Goal: Task Accomplishment & Management: Manage account settings

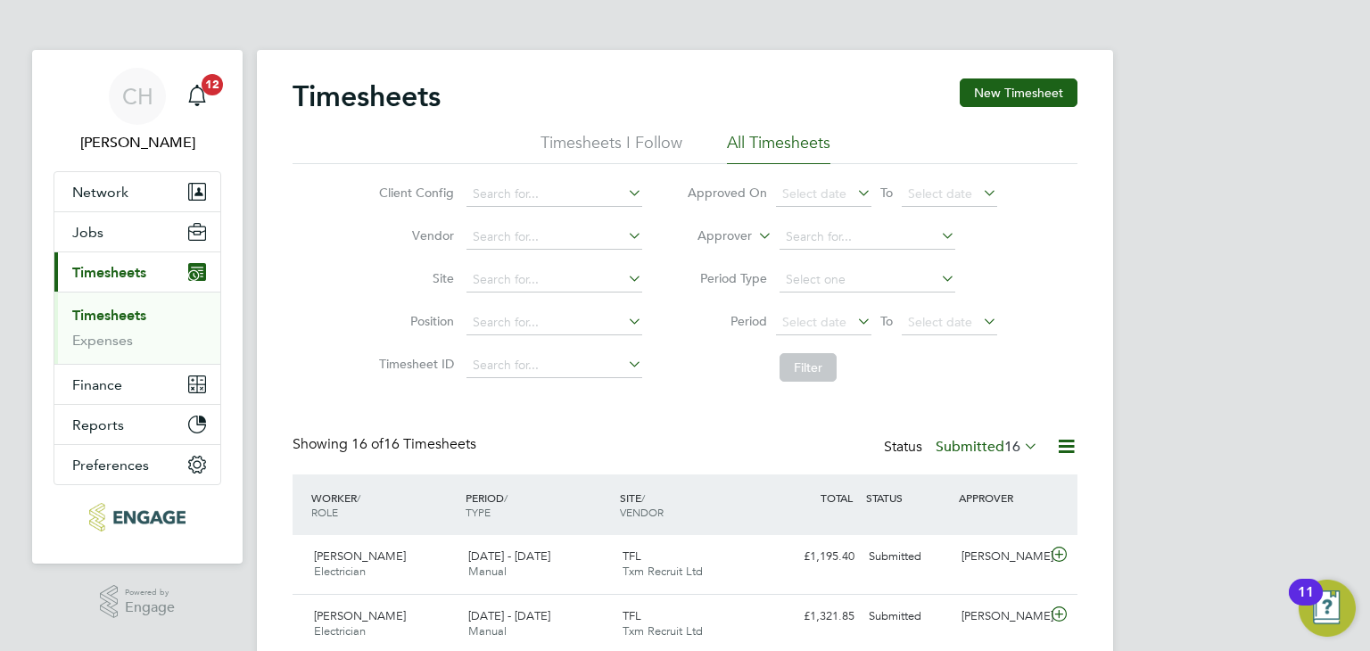
click at [995, 443] on label "Submitted 16" at bounding box center [987, 447] width 103 height 18
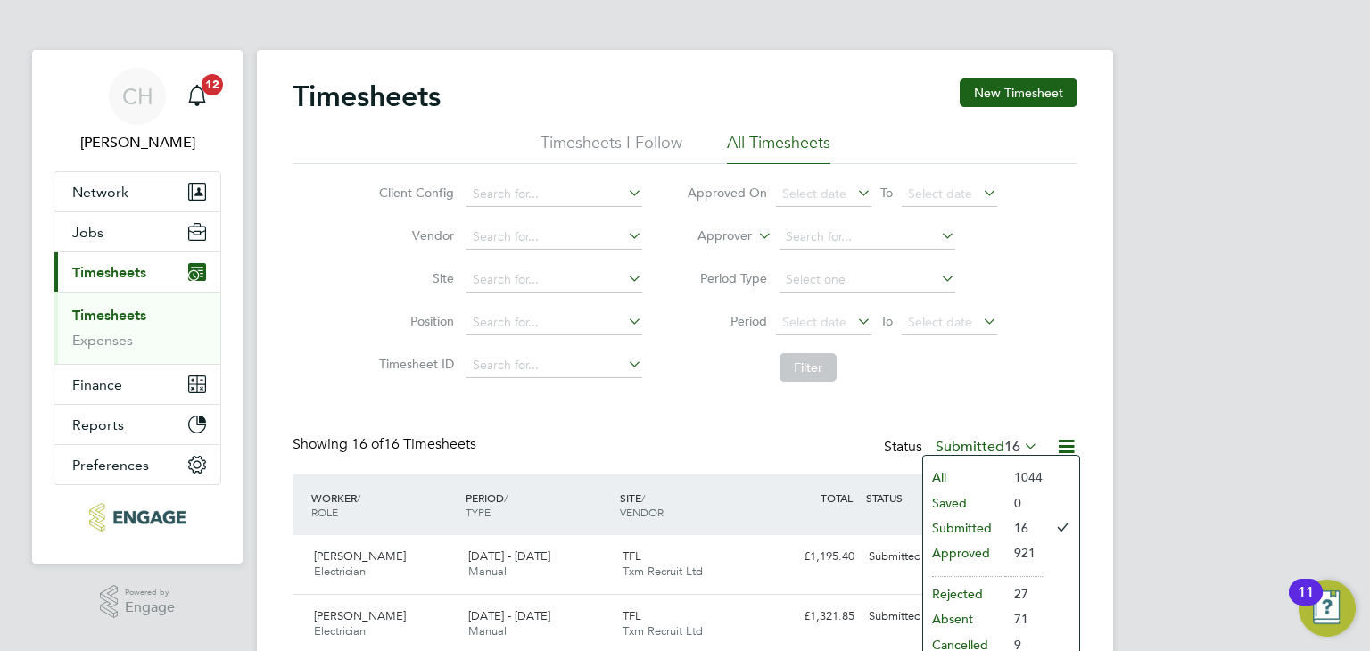
click at [987, 530] on li "Submitted" at bounding box center [964, 527] width 82 height 25
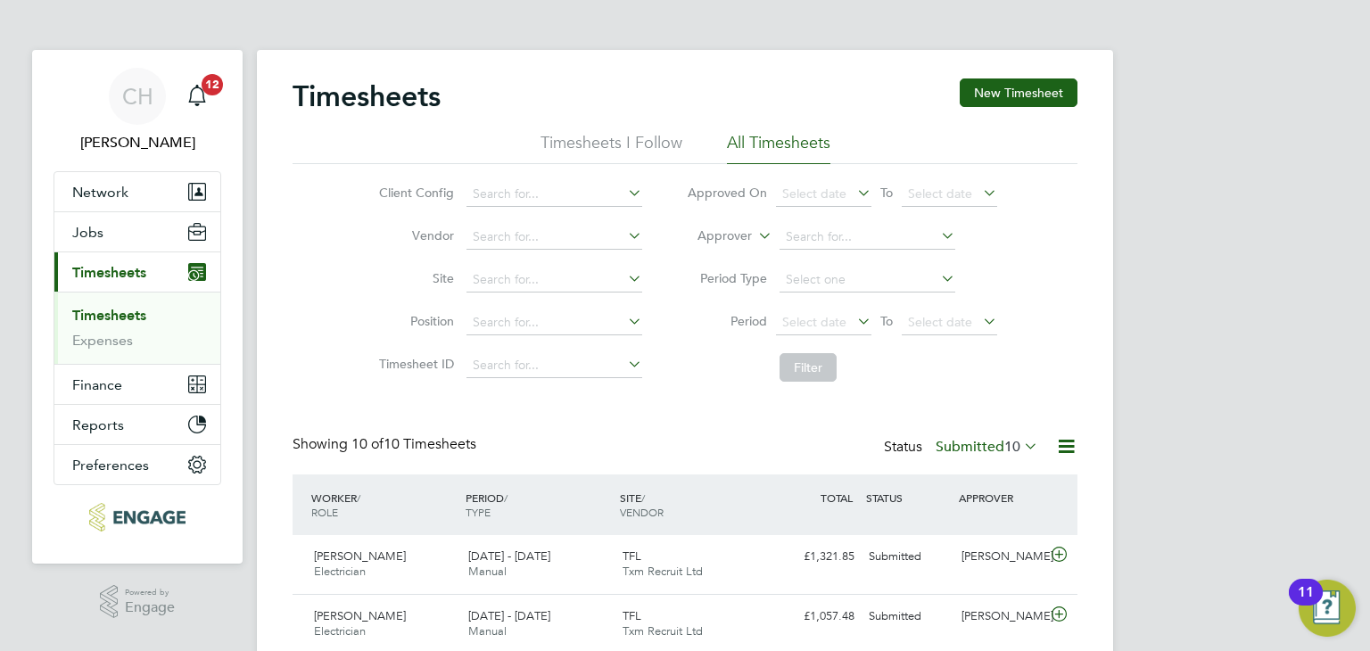
click at [991, 453] on label "Submitted 10" at bounding box center [987, 447] width 103 height 18
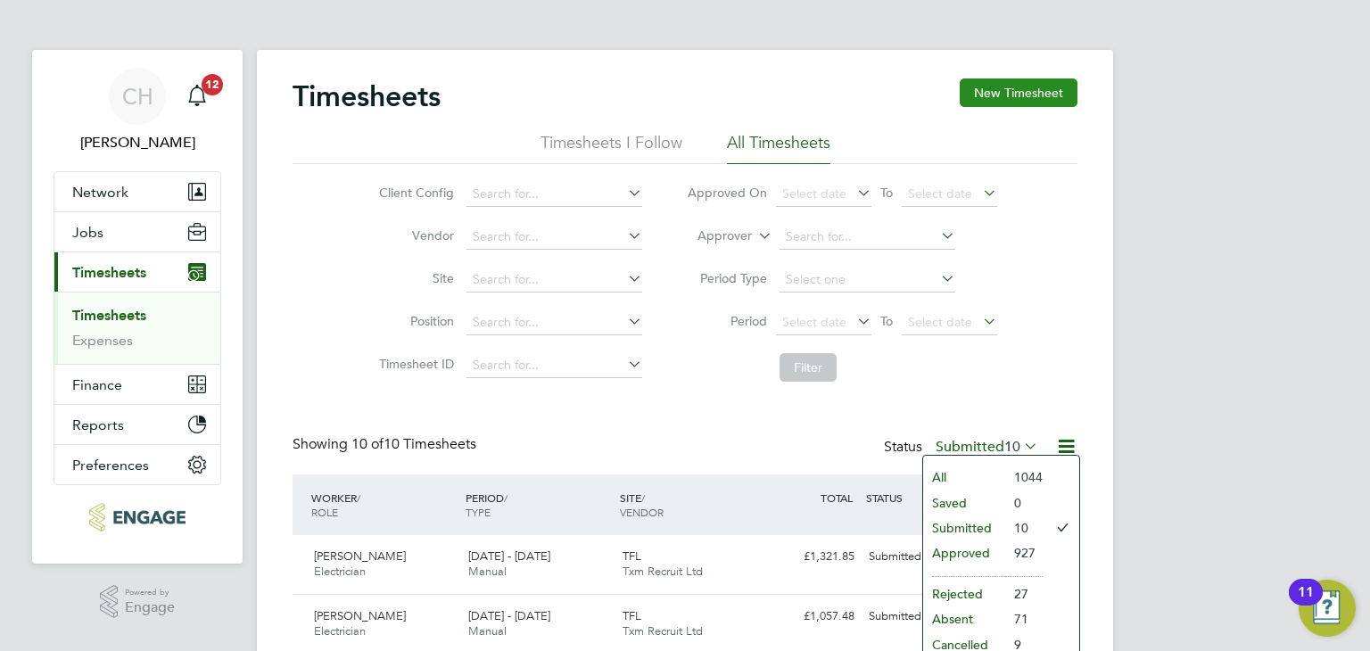
click at [1025, 97] on button "New Timesheet" at bounding box center [1019, 92] width 118 height 29
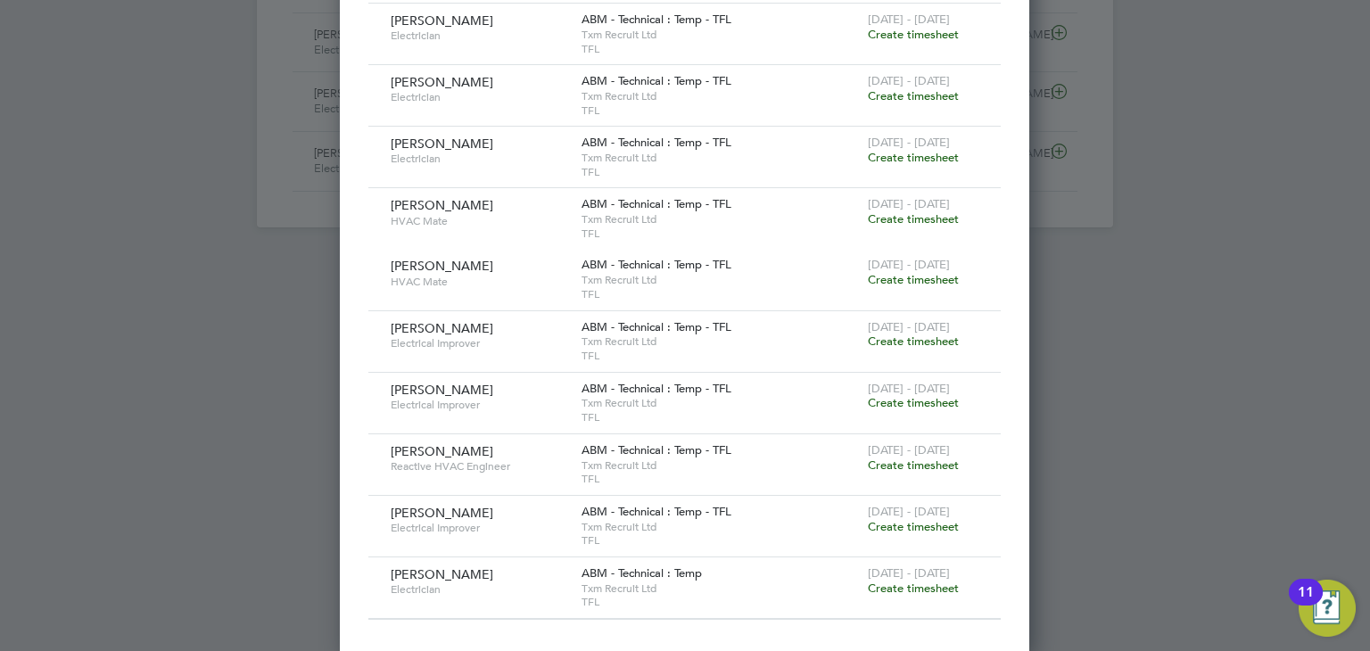
click at [1163, 340] on div at bounding box center [685, 325] width 1370 height 651
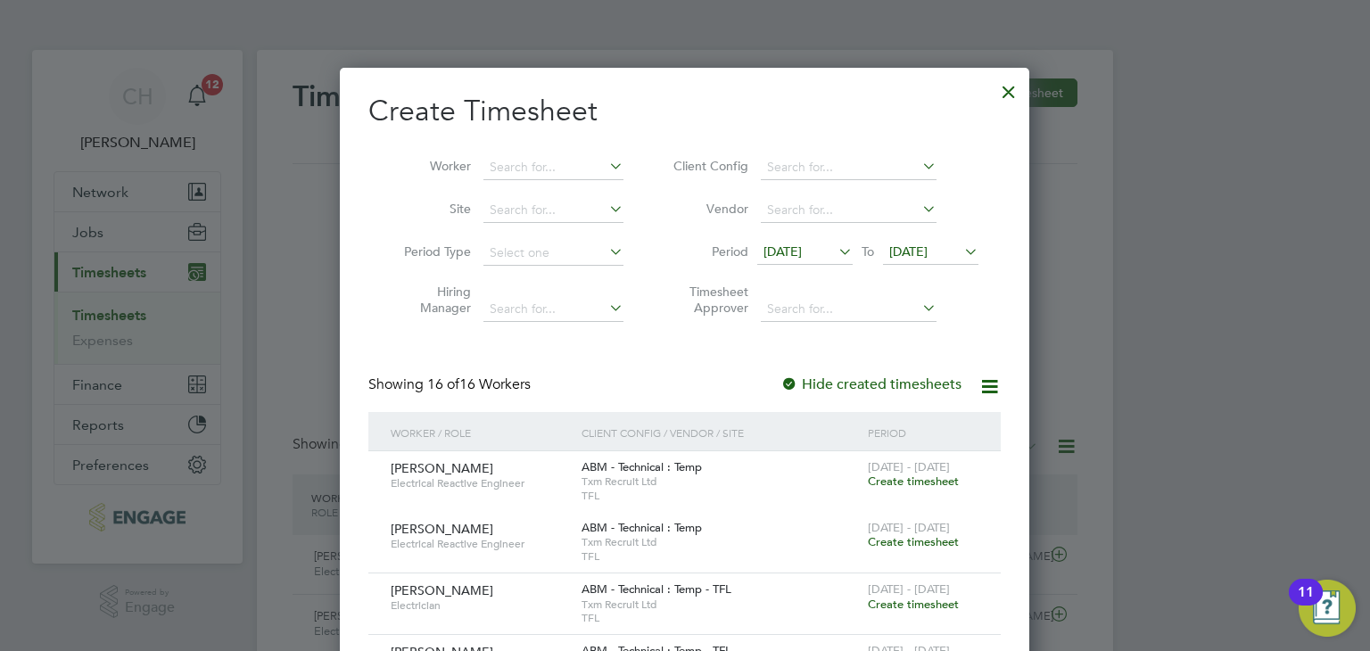
drag, startPoint x: 1006, startPoint y: 85, endPoint x: 260, endPoint y: 191, distance: 753.1
click at [1006, 85] on div at bounding box center [1009, 87] width 32 height 32
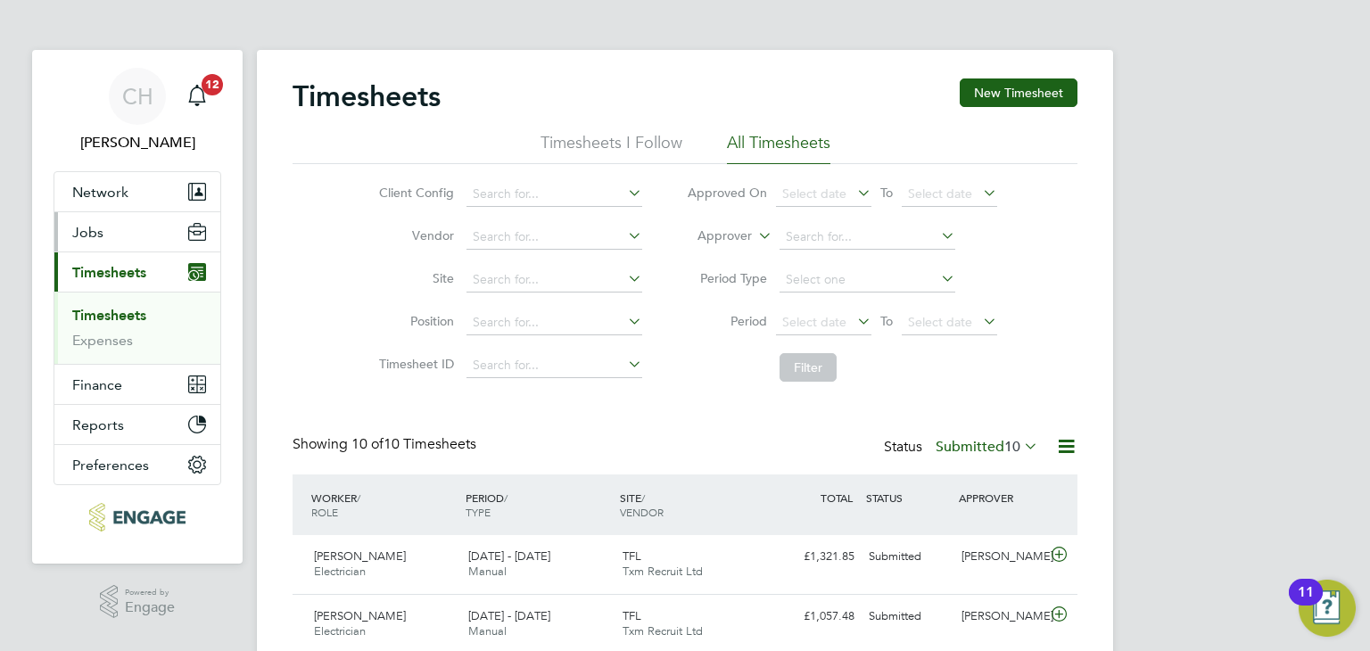
click at [86, 241] on button "Jobs" at bounding box center [137, 231] width 166 height 39
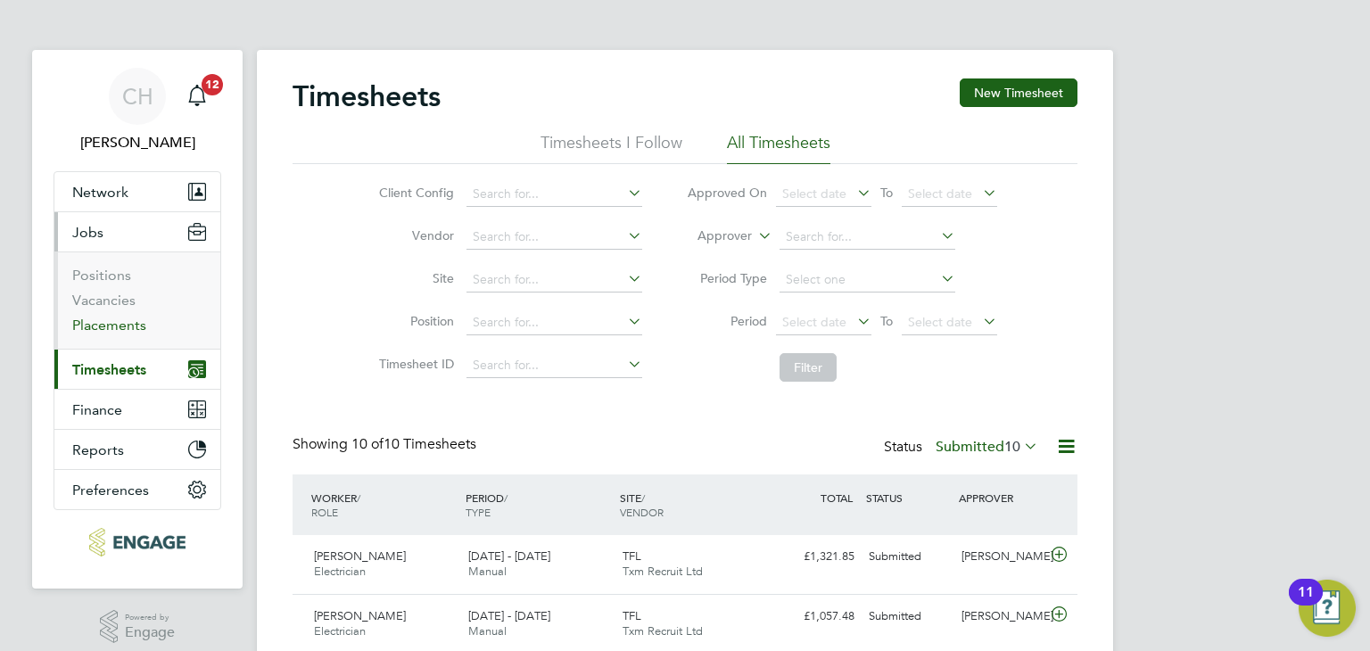
click at [109, 325] on link "Placements" at bounding box center [109, 325] width 74 height 17
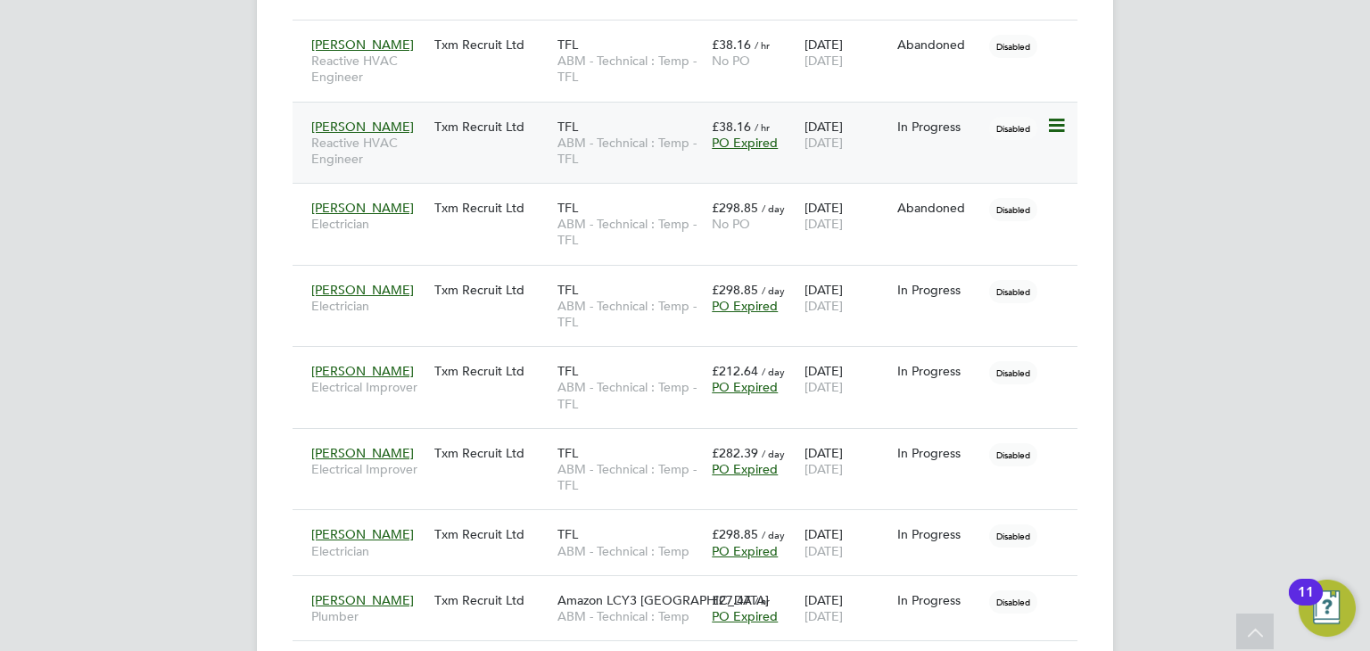
click at [1051, 119] on icon at bounding box center [1055, 125] width 18 height 21
click at [865, 115] on div "02 Jun 2025 31 Oct 2025" at bounding box center [846, 135] width 93 height 50
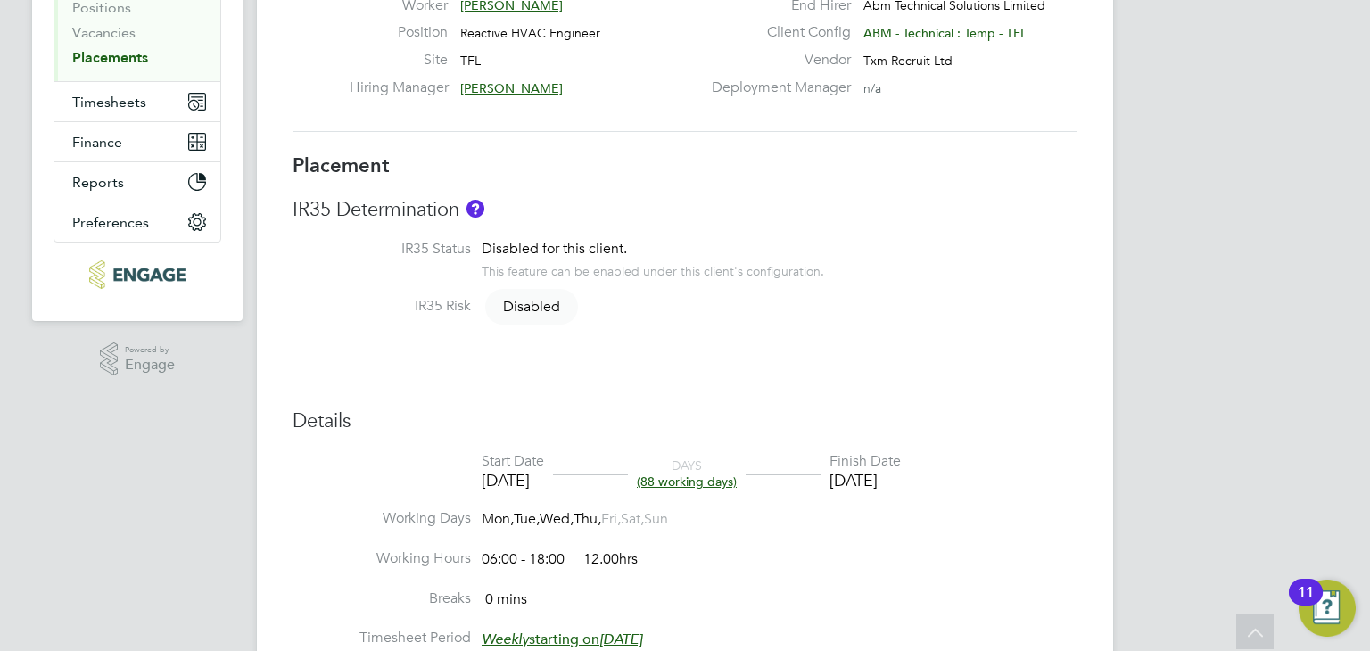
click at [901, 490] on div "[DATE]" at bounding box center [864, 480] width 71 height 21
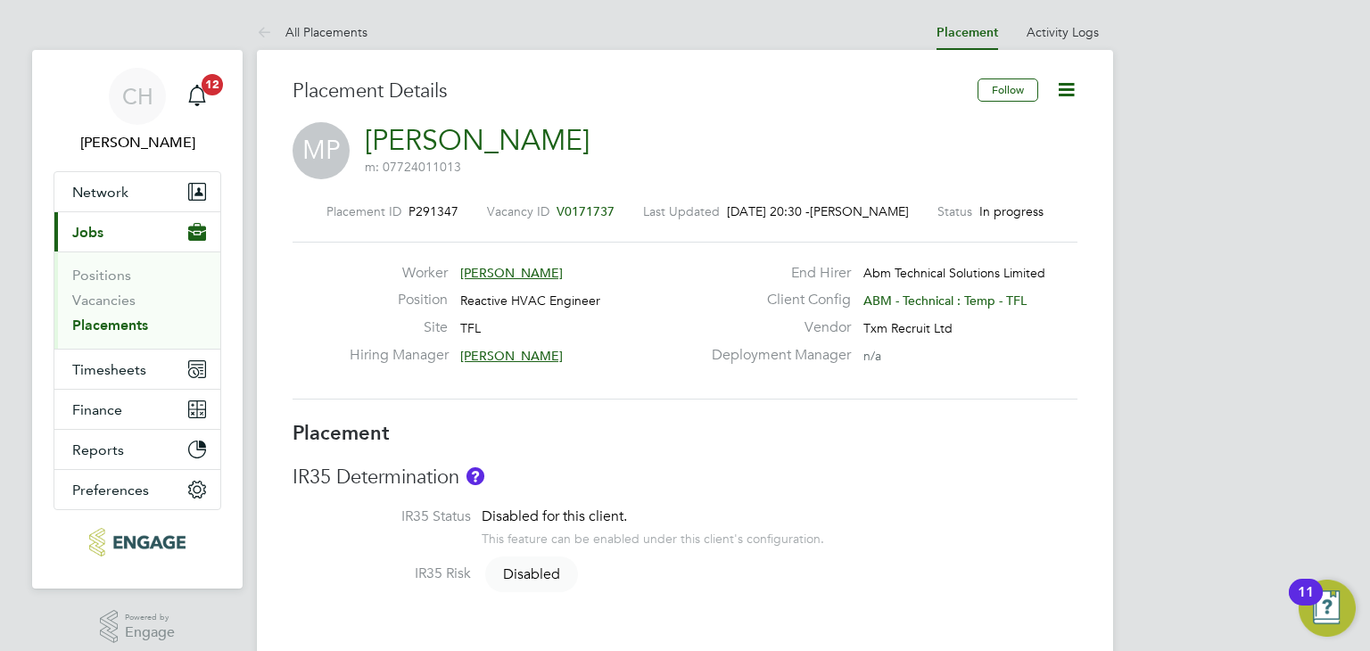
click at [1056, 87] on icon at bounding box center [1066, 89] width 22 height 22
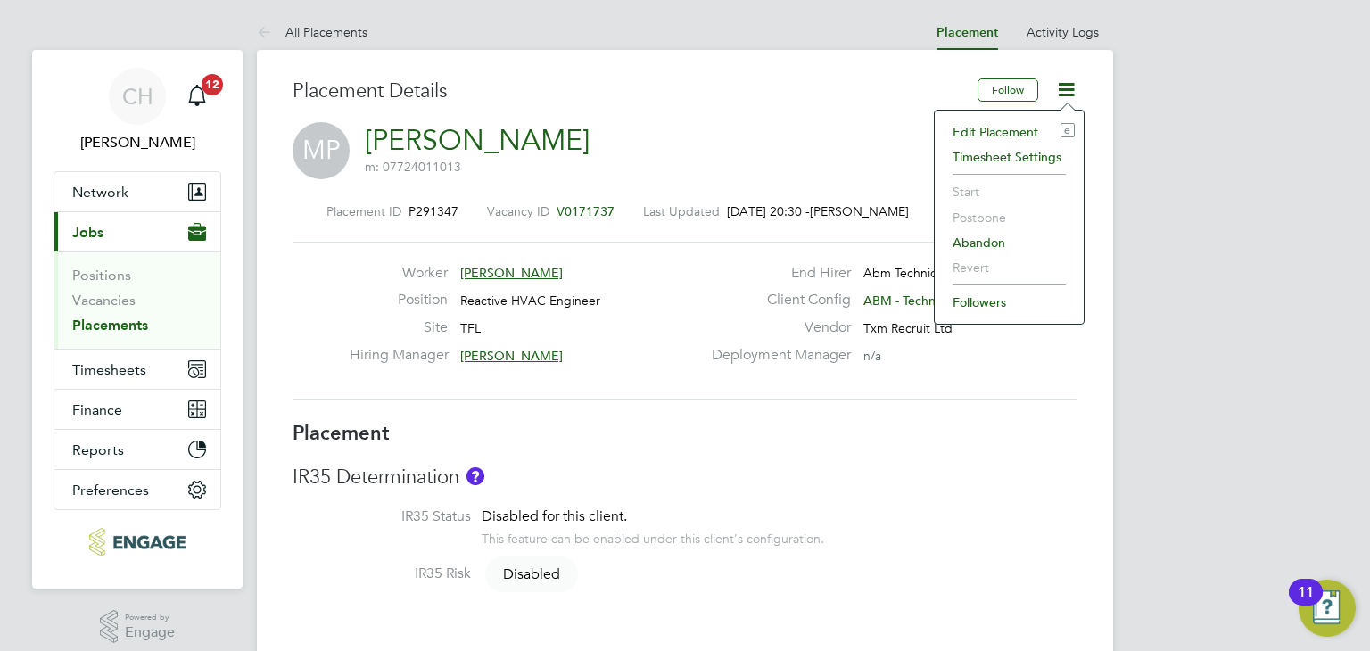
click at [1016, 129] on li "Edit Placement e" at bounding box center [1009, 132] width 131 height 25
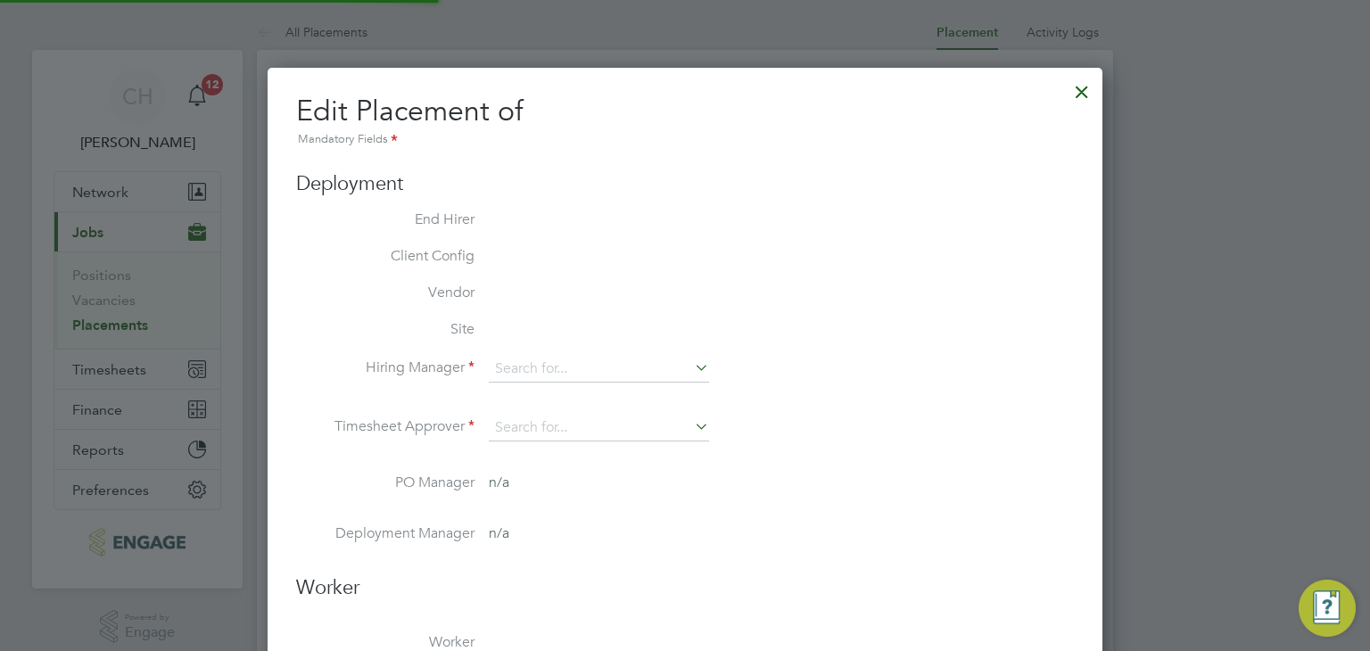
type input "[PERSON_NAME]"
type input "[DATE]"
type input "06:00"
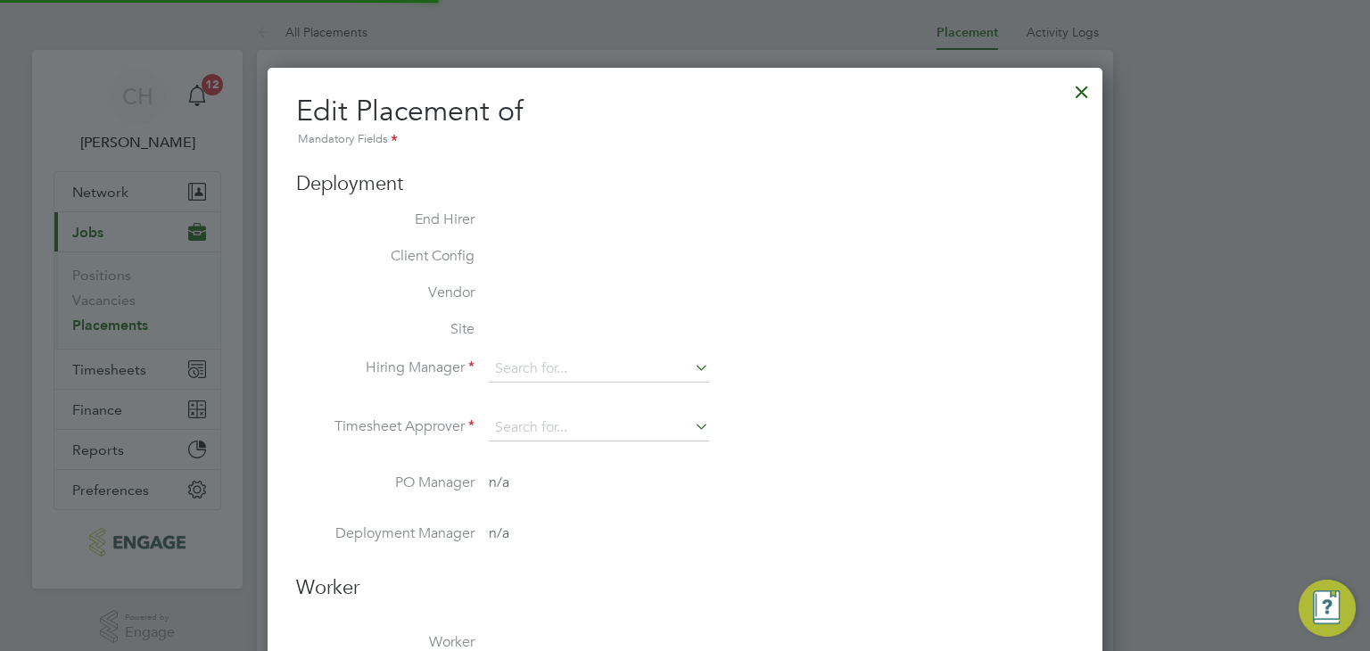
type input "18:00"
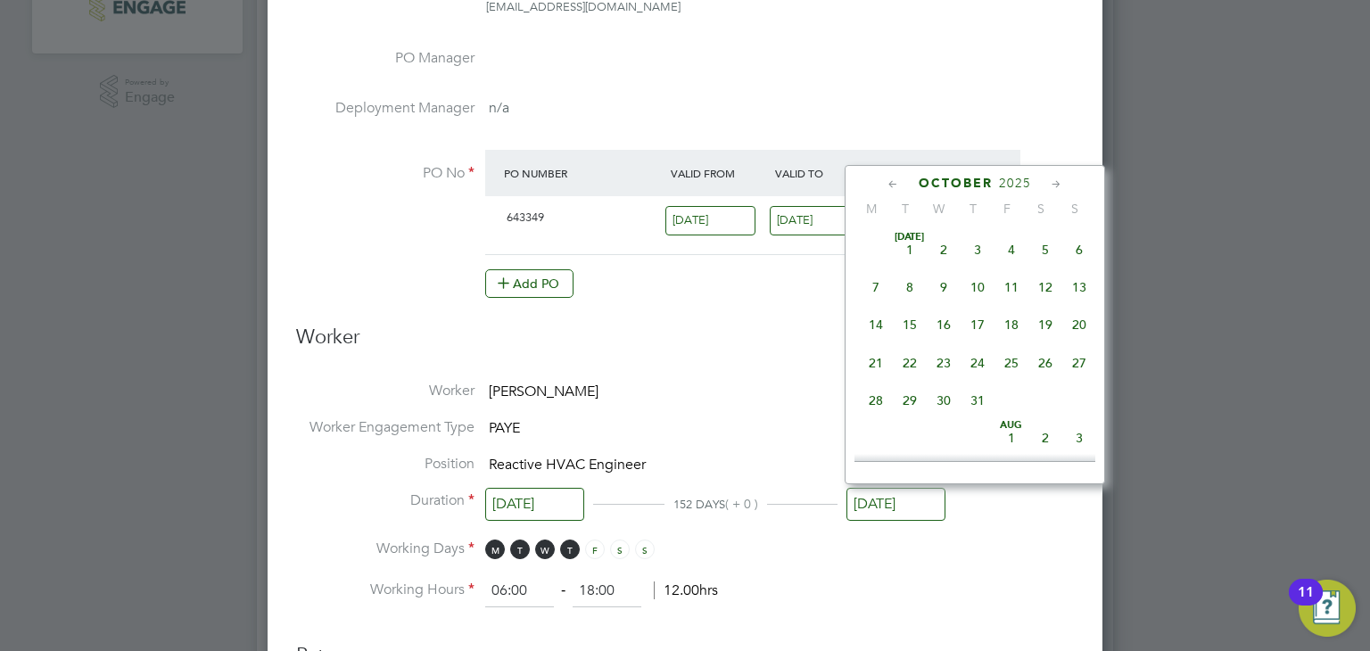
click at [900, 495] on input "[DATE]" at bounding box center [895, 504] width 99 height 33
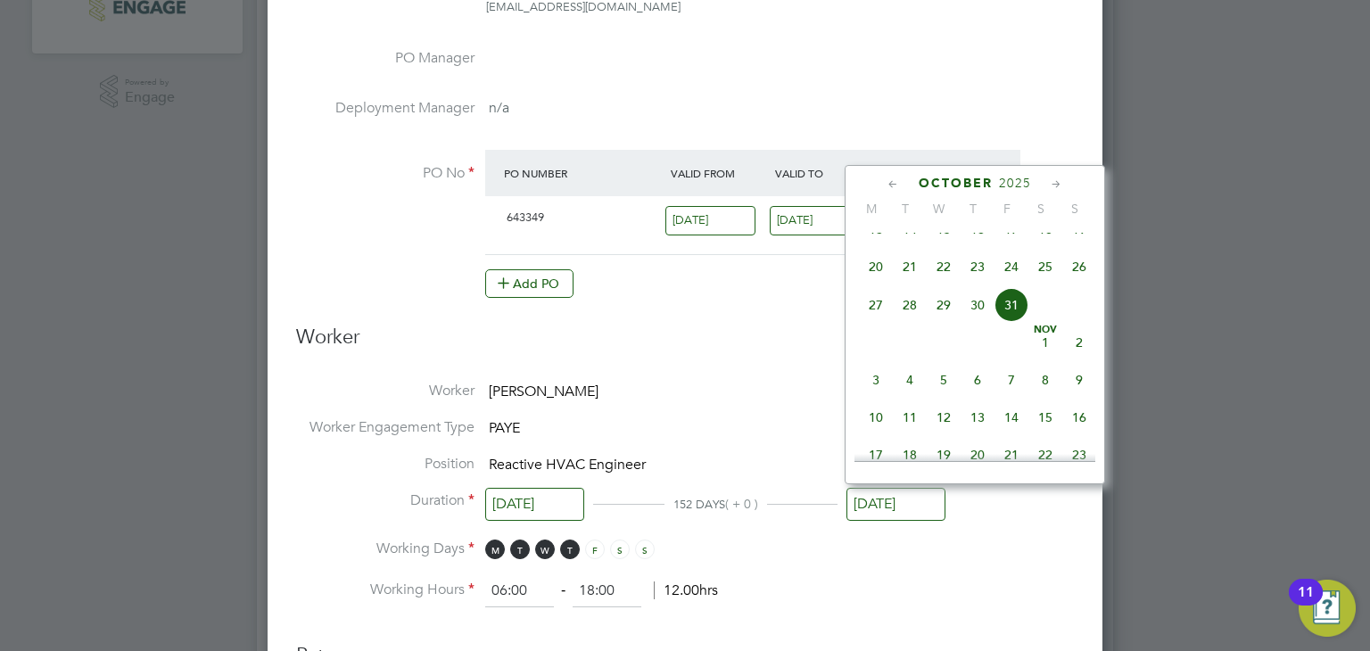
click at [887, 186] on icon at bounding box center [893, 185] width 17 height 20
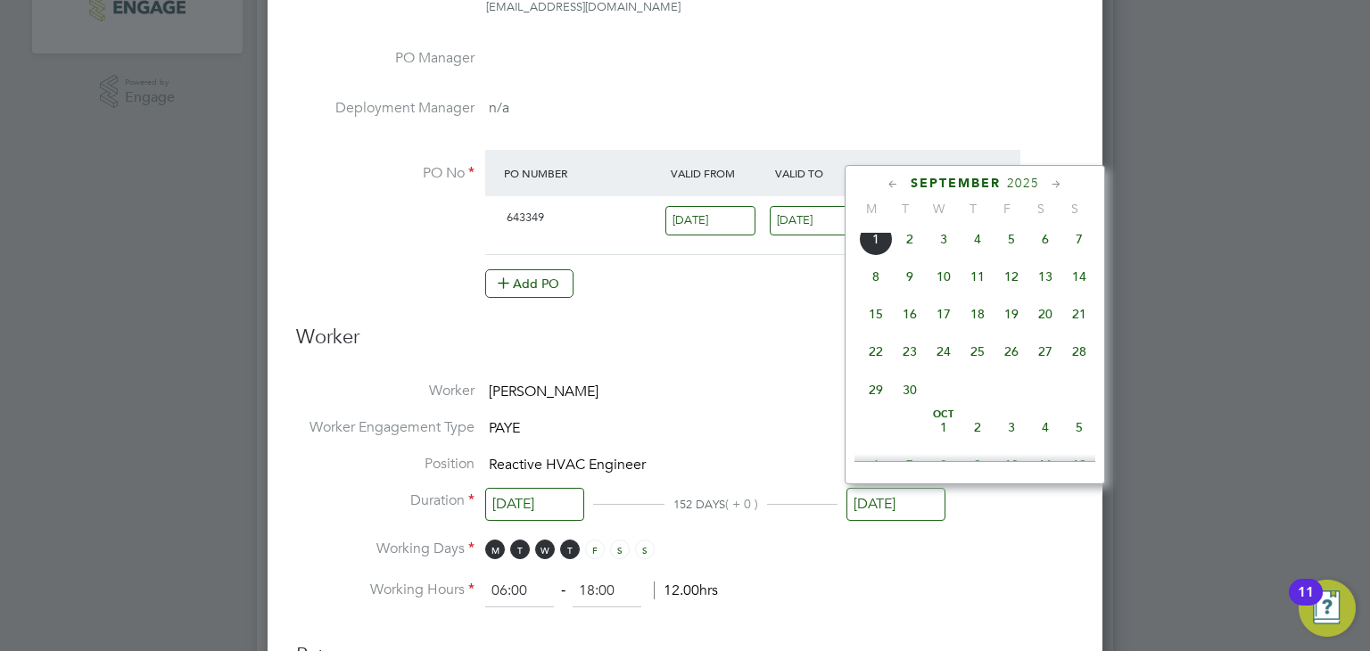
click at [887, 186] on icon at bounding box center [893, 185] width 17 height 20
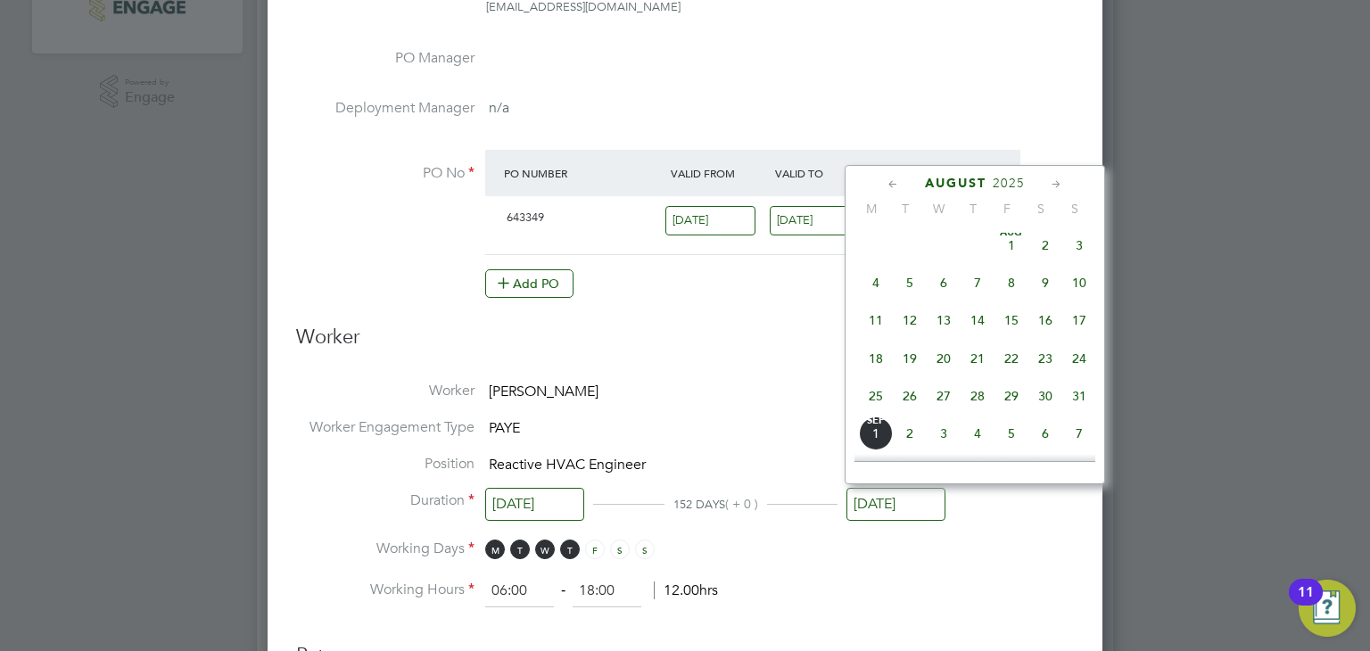
click at [1010, 367] on span "22" at bounding box center [1011, 359] width 34 height 34
type input "[DATE]"
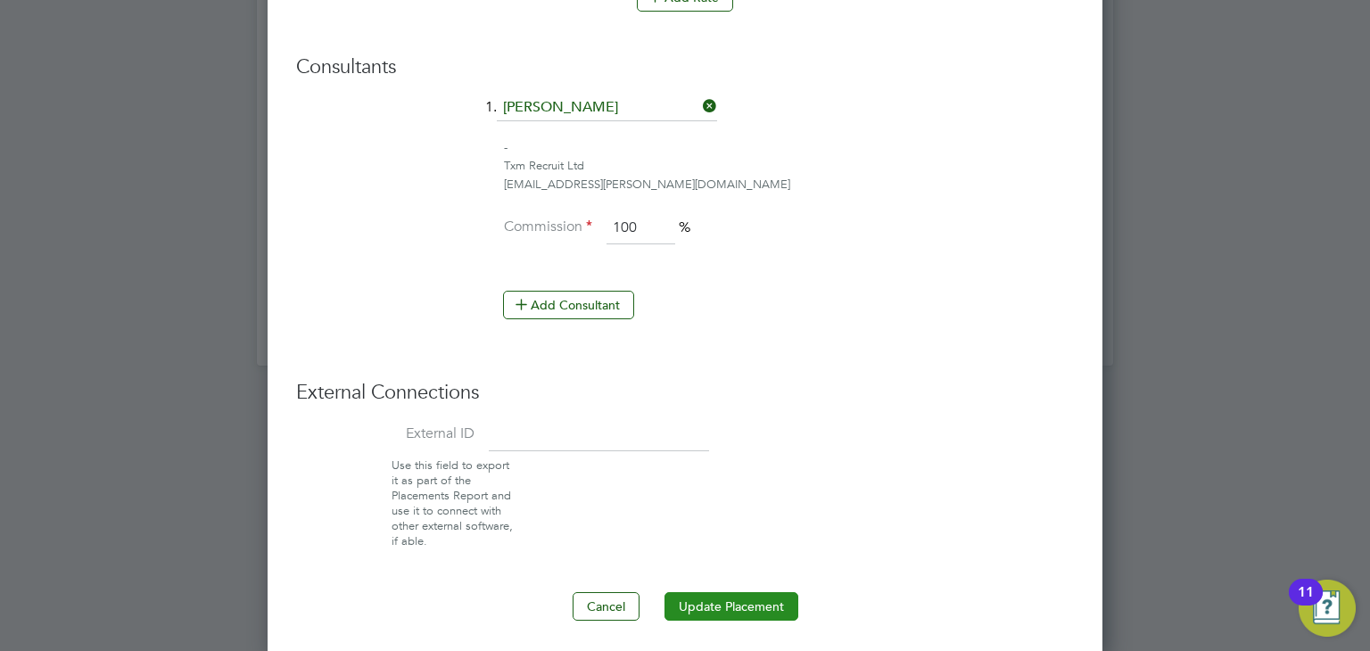
click at [746, 595] on button "Update Placement" at bounding box center [731, 606] width 134 height 29
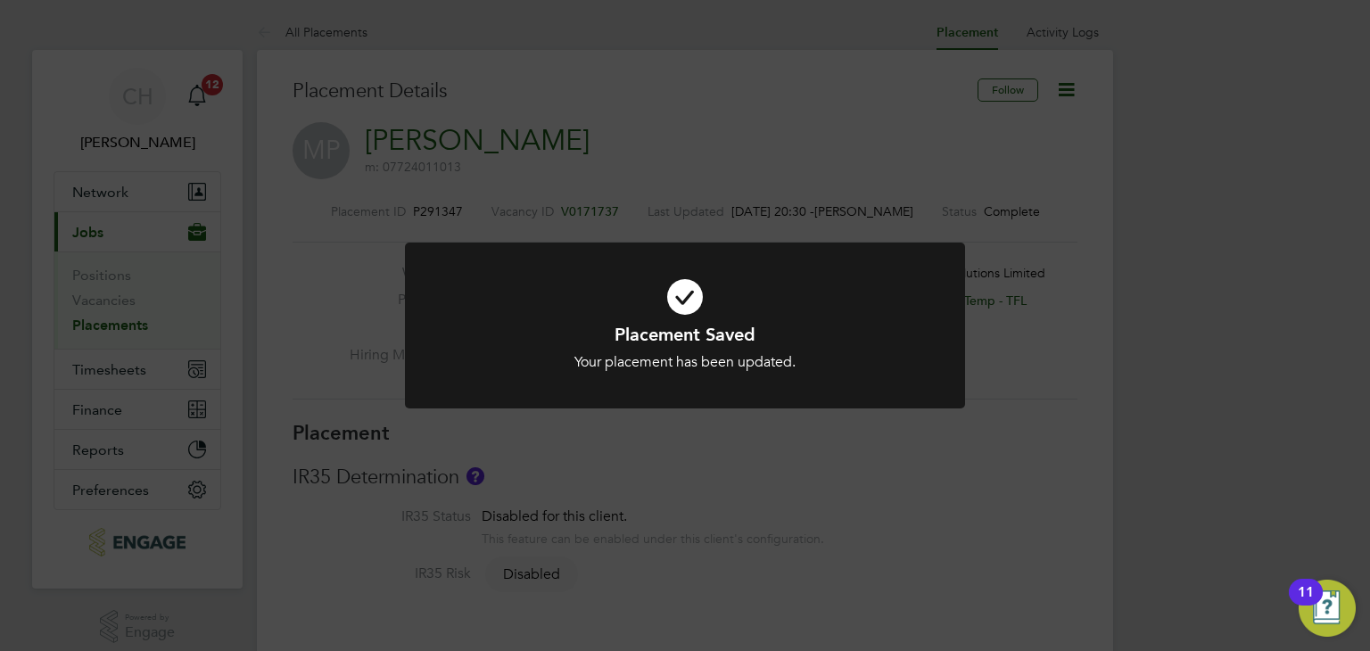
click at [122, 327] on div "Placement Saved Your placement has been updated. Cancel Okay" at bounding box center [685, 325] width 1370 height 651
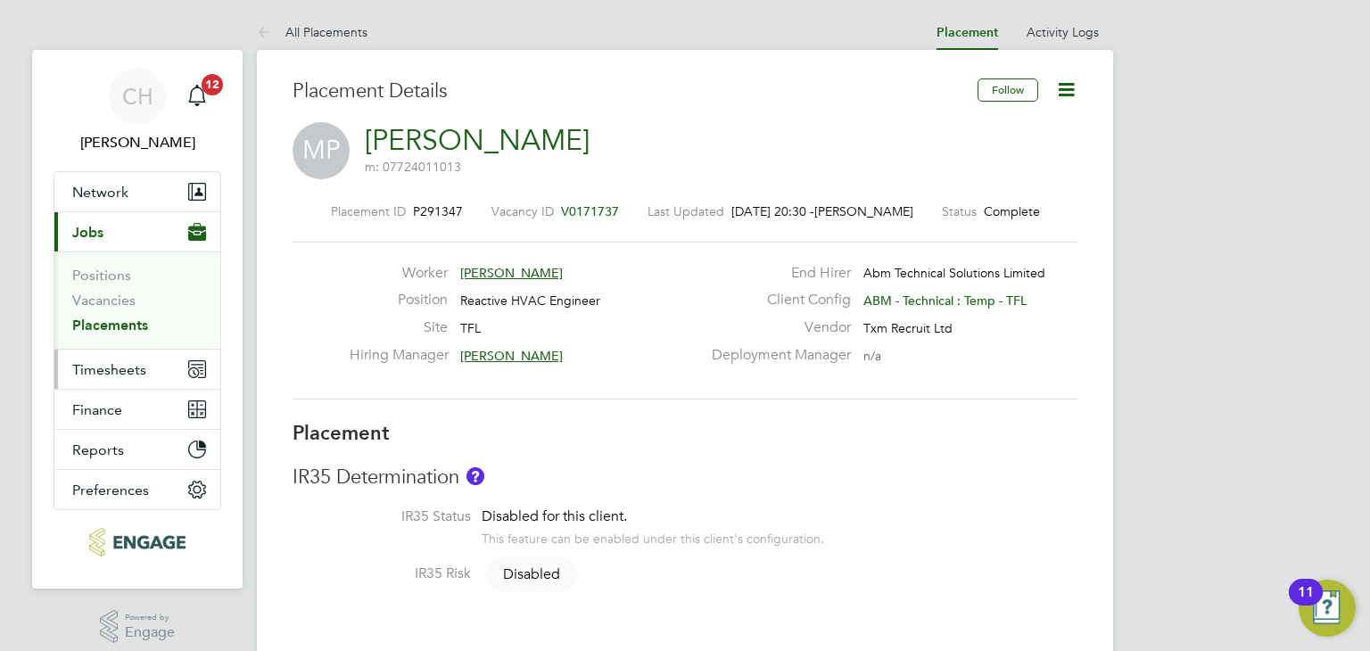
click at [111, 372] on span "Timesheets" at bounding box center [109, 369] width 74 height 17
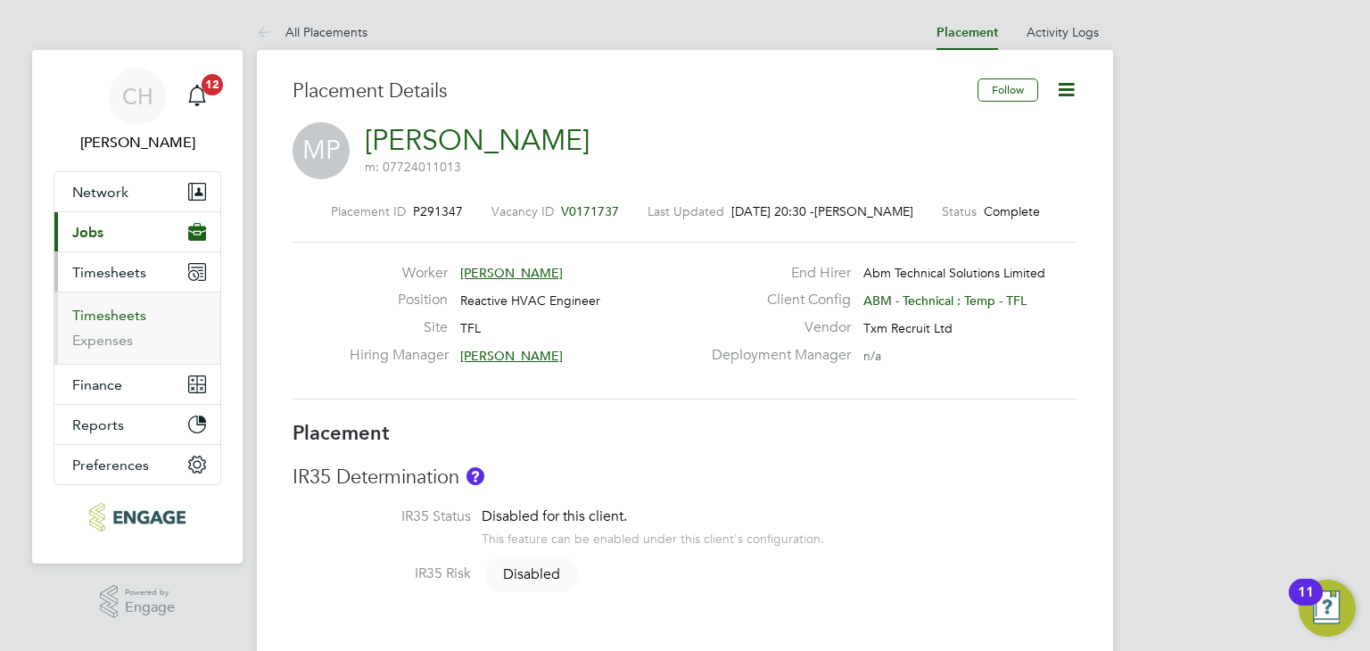
click at [110, 307] on link "Timesheets" at bounding box center [109, 315] width 74 height 17
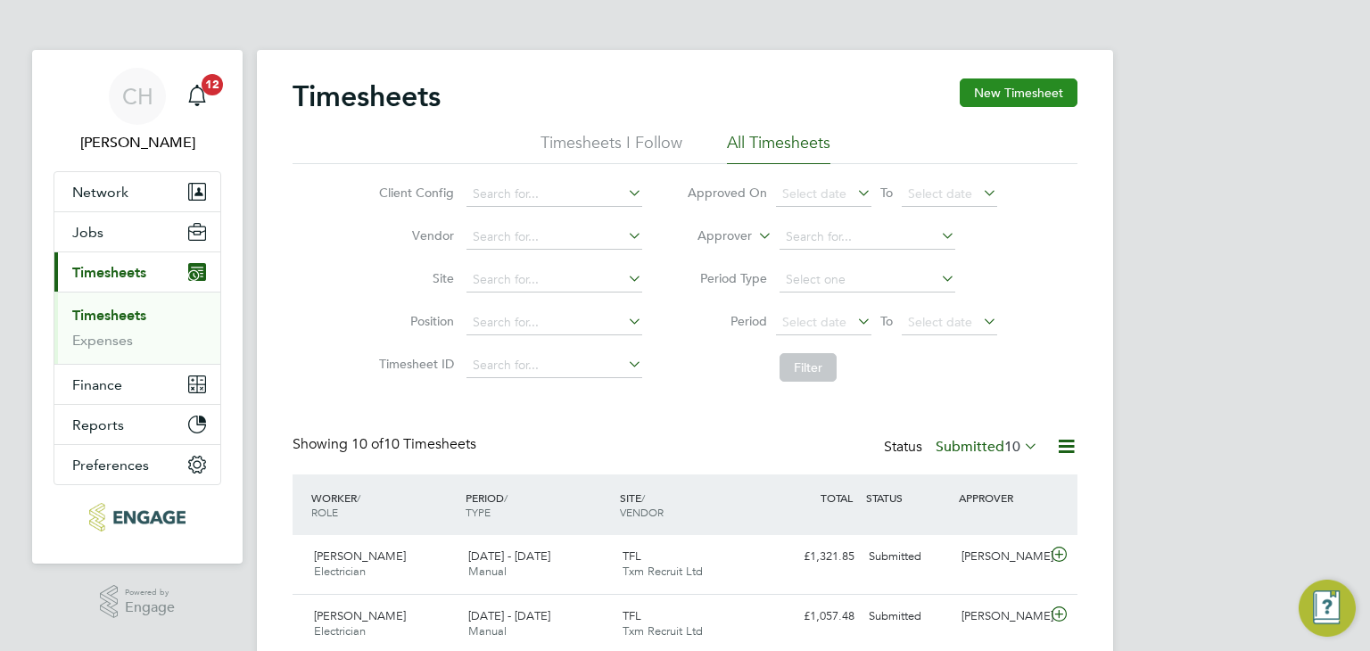
click at [1056, 91] on button "New Timesheet" at bounding box center [1019, 92] width 118 height 29
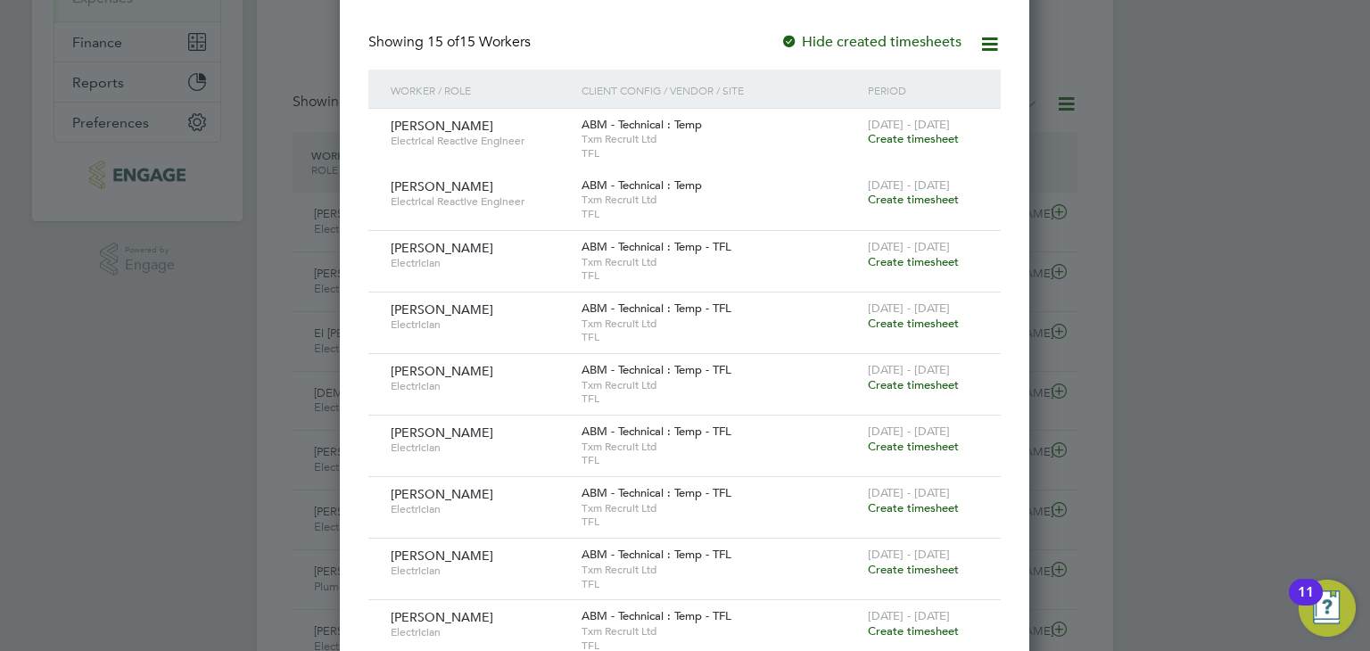
click at [1212, 270] on div at bounding box center [685, 325] width 1370 height 651
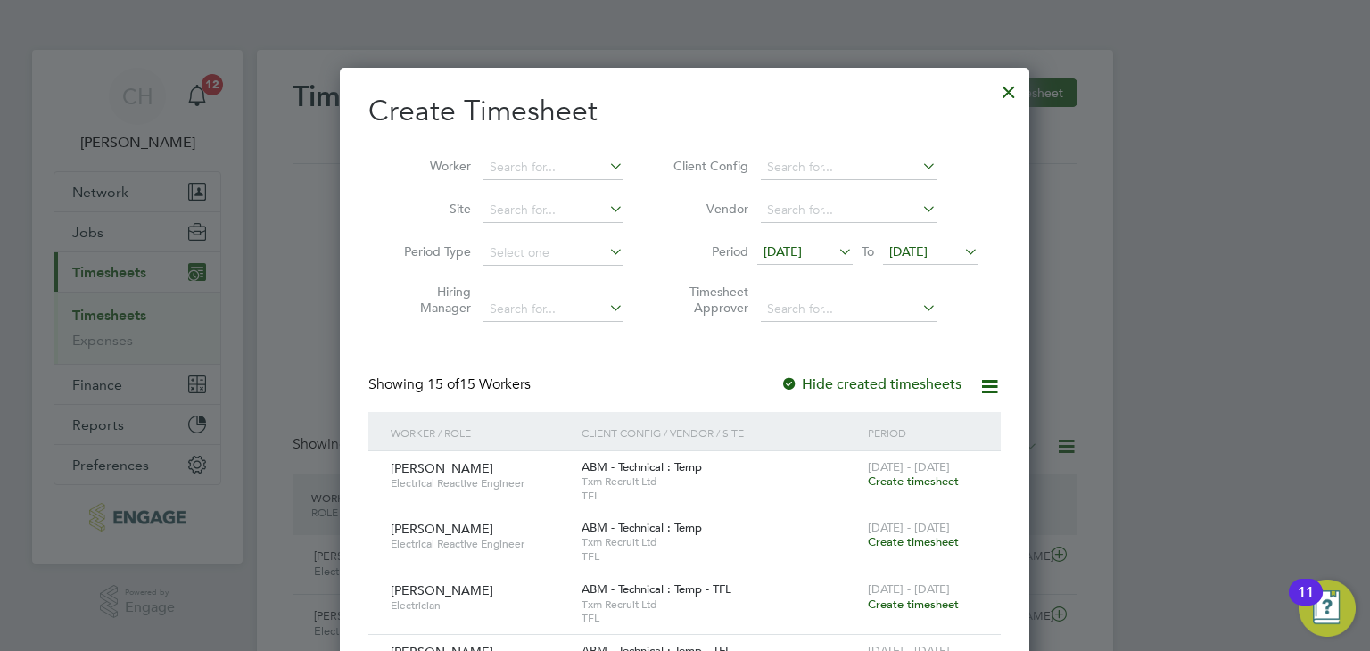
click at [1004, 82] on div at bounding box center [1009, 87] width 32 height 32
